Goal: Information Seeking & Learning: Check status

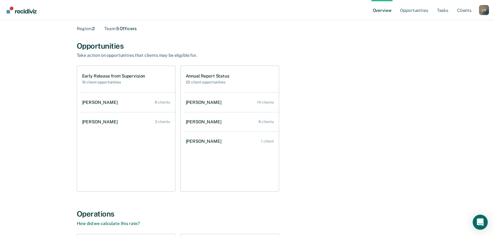
scroll to position [27, 0]
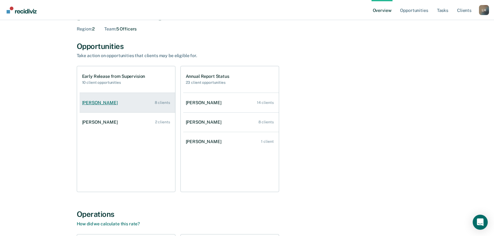
click at [158, 103] on div "8 clients" at bounding box center [162, 102] width 15 height 4
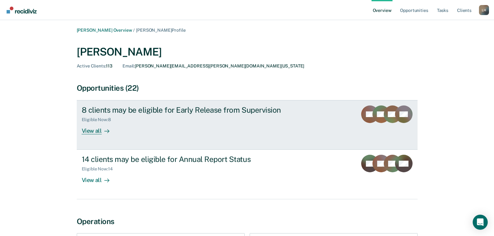
click at [95, 129] on div "View all" at bounding box center [99, 128] width 35 height 12
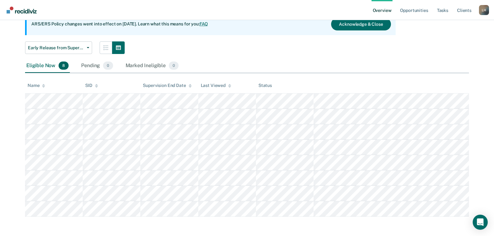
scroll to position [65, 0]
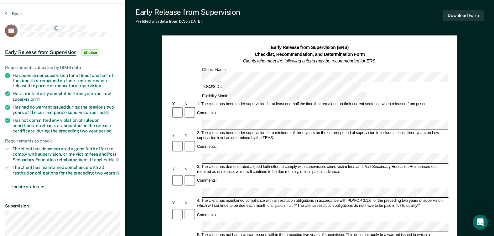
scroll to position [31, 0]
